Goal: Check status

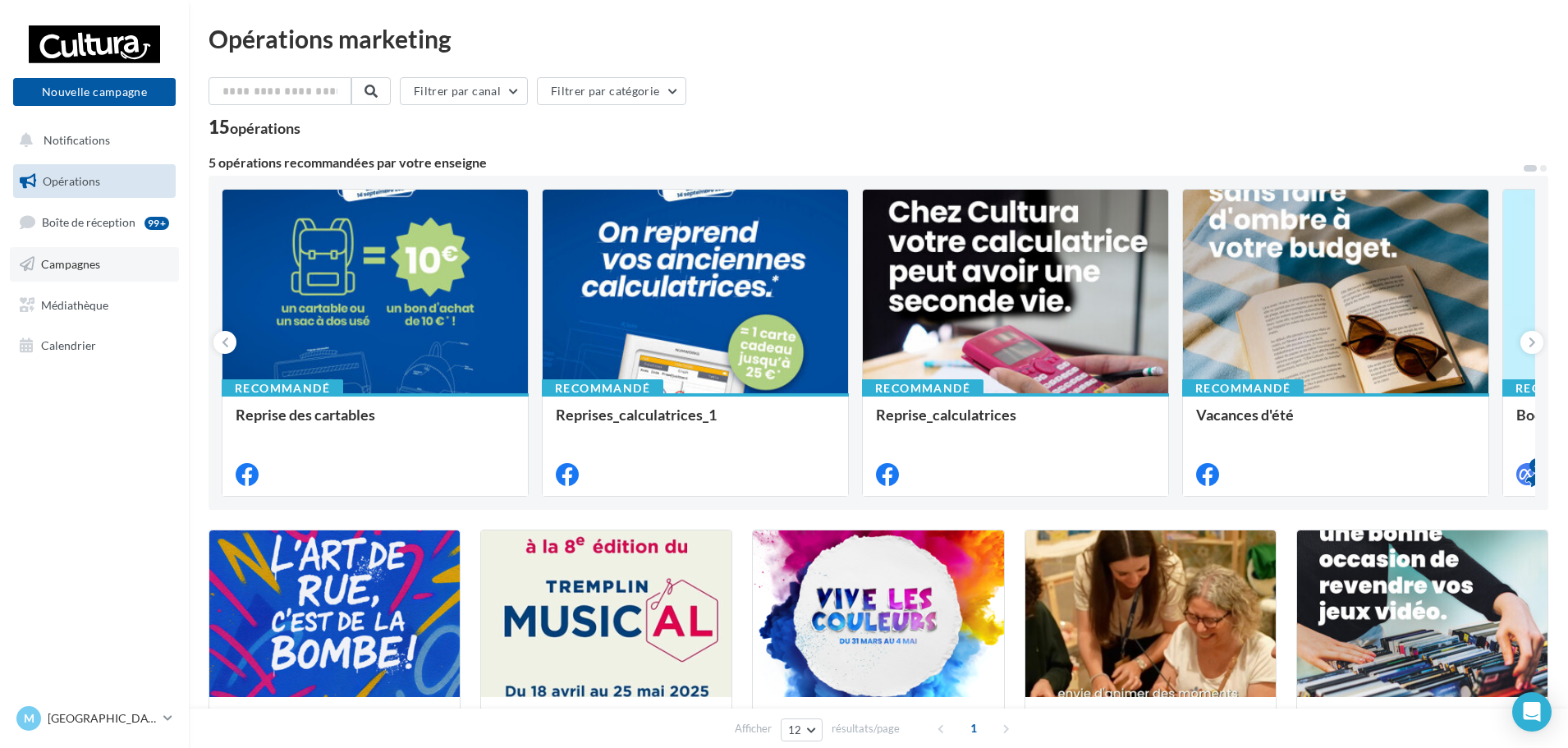
click at [84, 262] on span "Campagnes" at bounding box center [70, 263] width 59 height 14
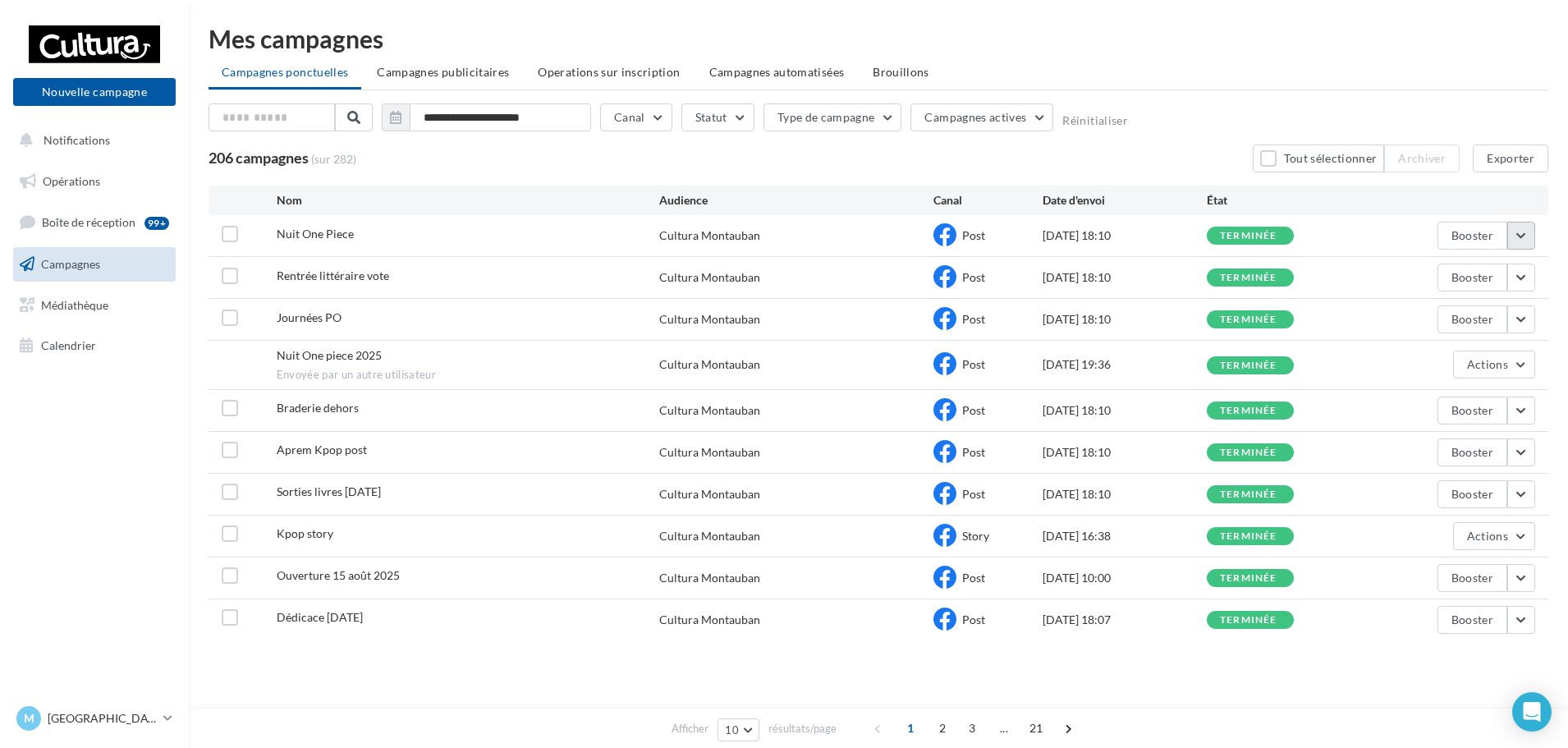
click at [1520, 236] on button "button" at bounding box center [1521, 236] width 28 height 28
click at [1468, 273] on button "Voir les résultats" at bounding box center [1453, 275] width 164 height 43
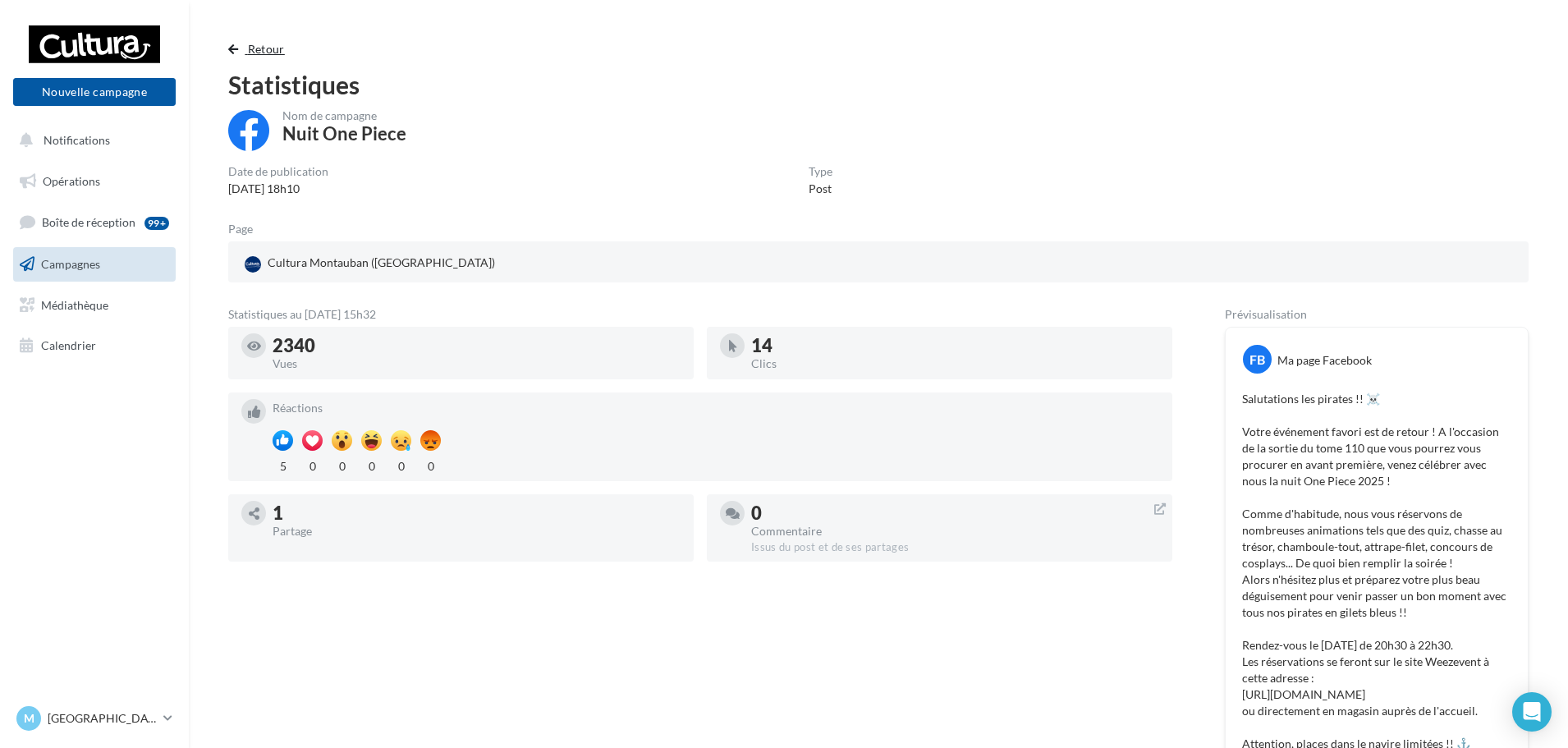
click at [248, 54] on span "Retour" at bounding box center [266, 49] width 37 height 14
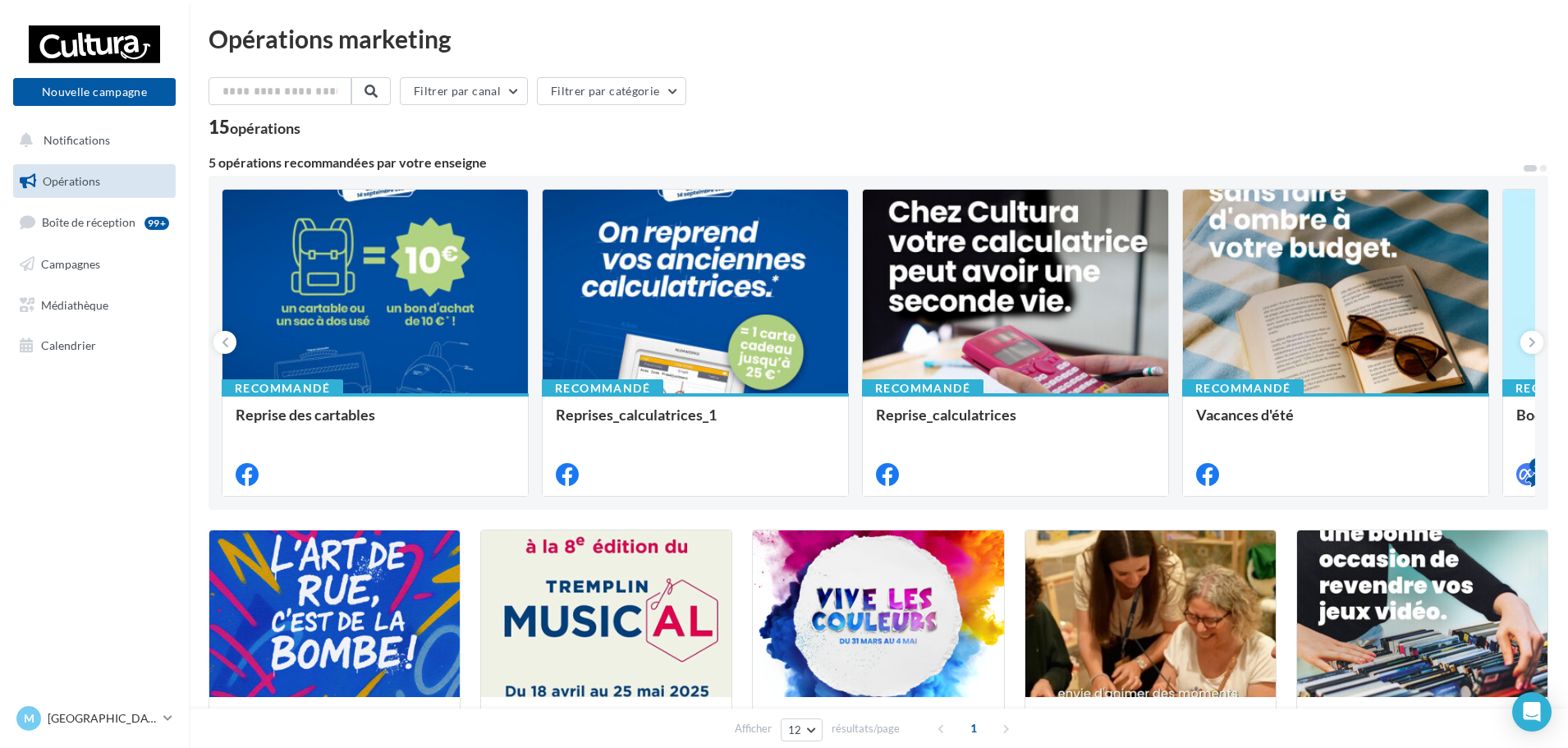
scroll to position [55, 0]
